Goal: Find contact information: Find contact information

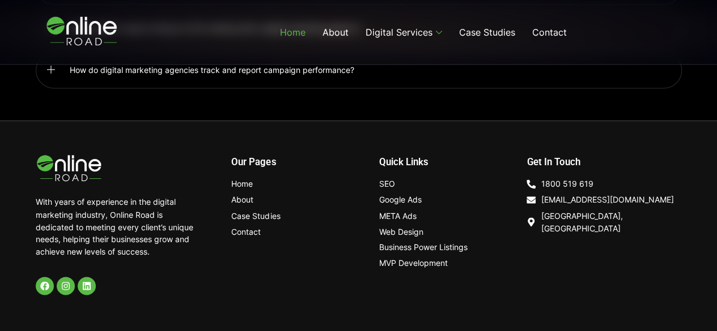
scroll to position [3018, 0]
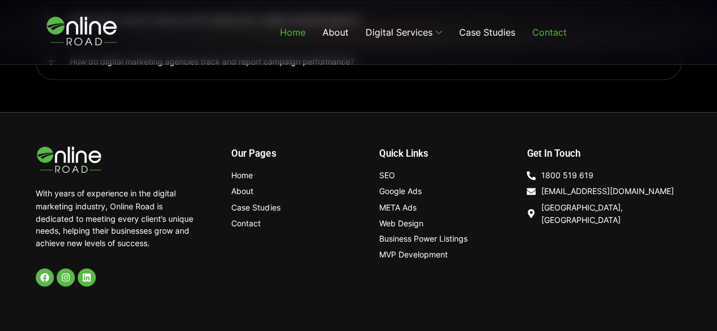
click at [547, 34] on link "Contact" at bounding box center [549, 32] width 52 height 45
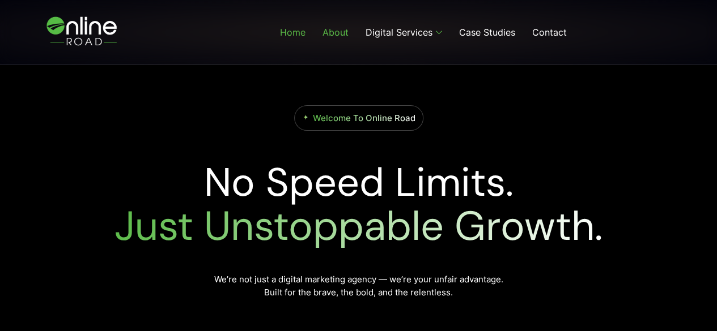
click at [323, 36] on link "About" at bounding box center [335, 32] width 43 height 45
